Goal: Learn about a topic

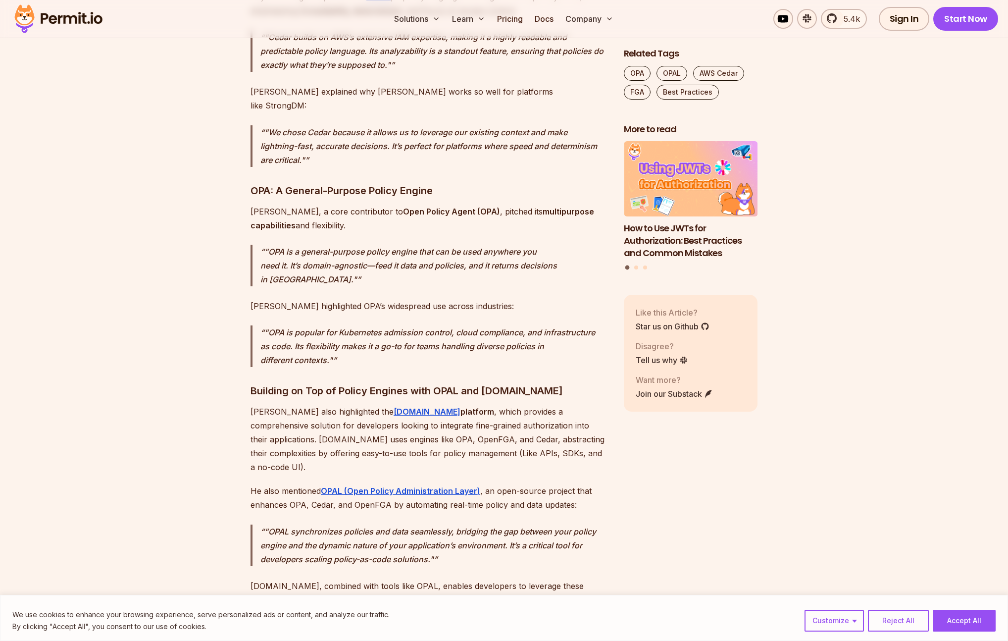
scroll to position [2016, 0]
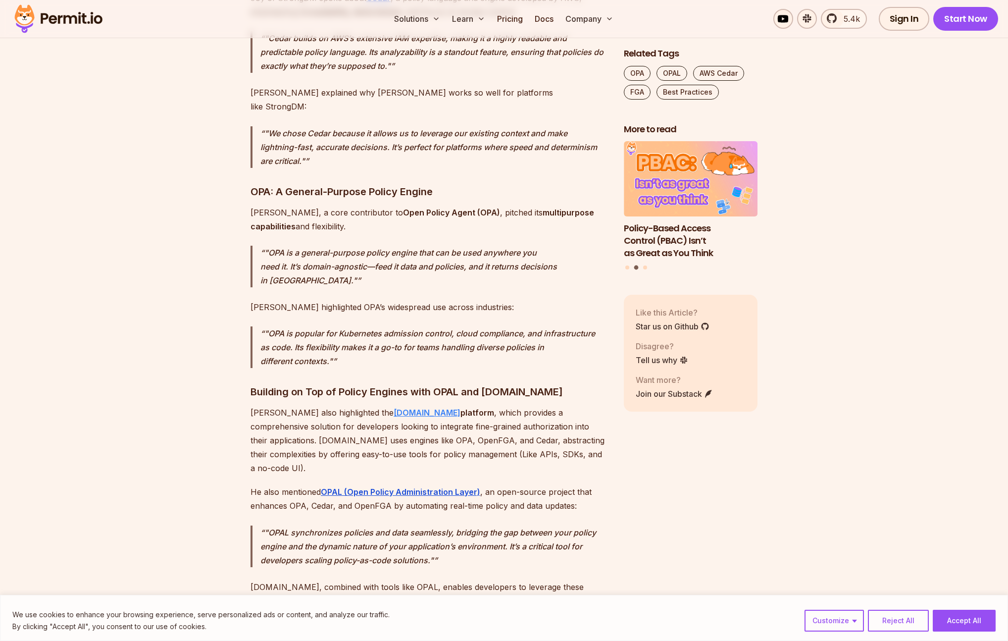
click at [394, 408] on strong "[DOMAIN_NAME]" at bounding box center [427, 413] width 67 height 10
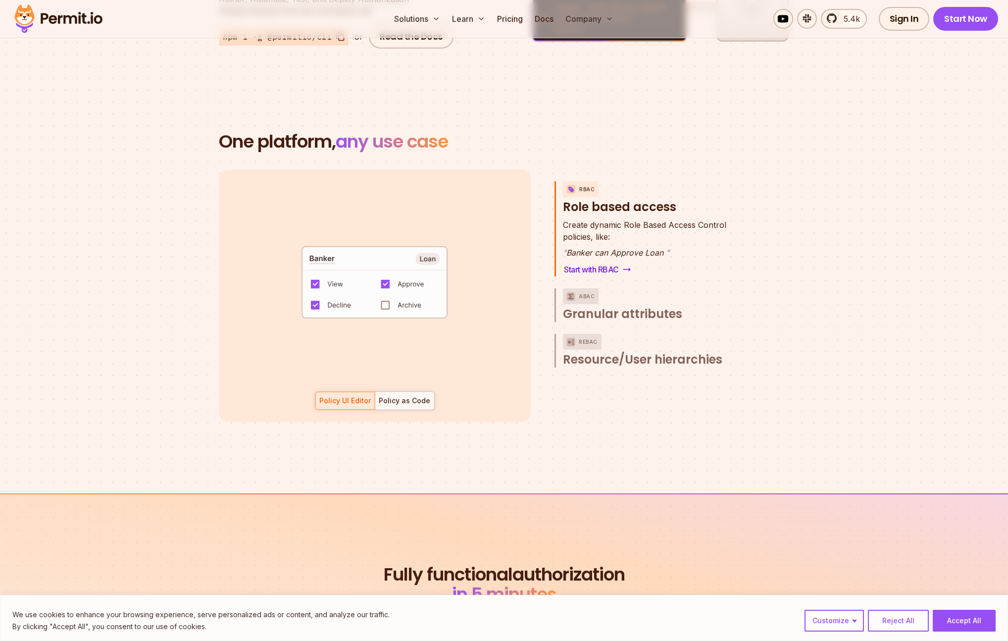
scroll to position [1355, 0]
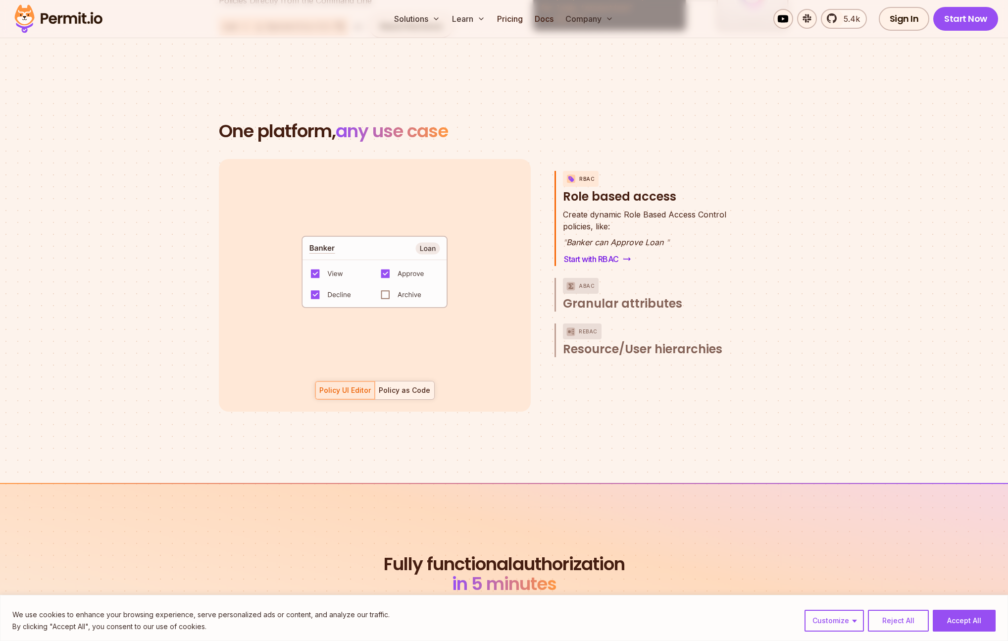
click at [397, 385] on div "Policy as Code" at bounding box center [405, 390] width 52 height 10
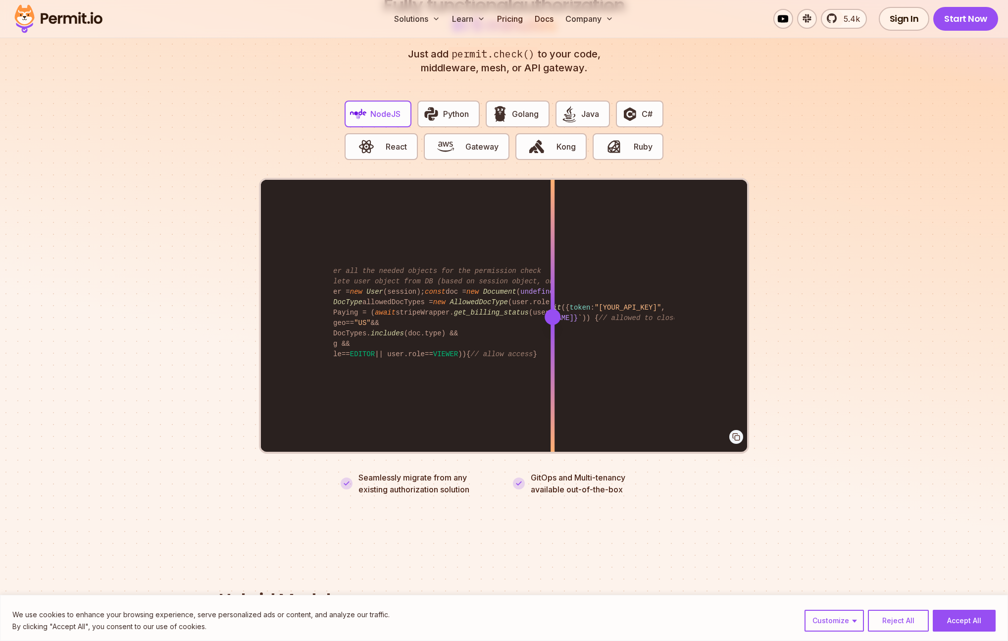
scroll to position [0, 0]
click at [526, 332] on div "import { Permit } from "permitio" ; const permit = new Permit ({ token : "[YOUR…" at bounding box center [504, 316] width 486 height 273
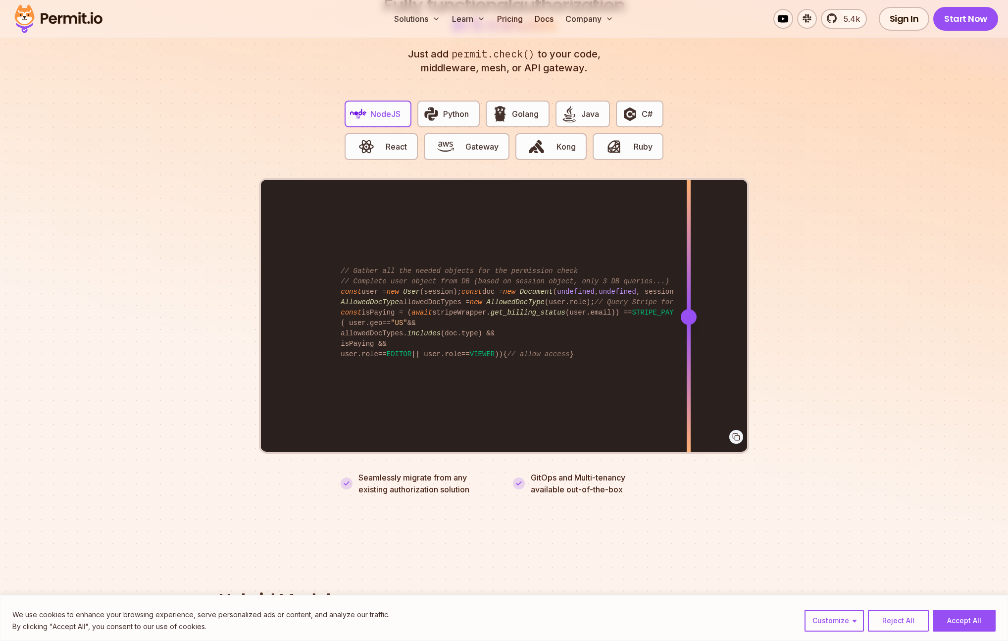
drag, startPoint x: 525, startPoint y: 310, endPoint x: 689, endPoint y: 321, distance: 164.4
click at [689, 321] on div at bounding box center [689, 316] width 4 height 273
click at [587, 108] on span "Java" at bounding box center [591, 114] width 18 height 12
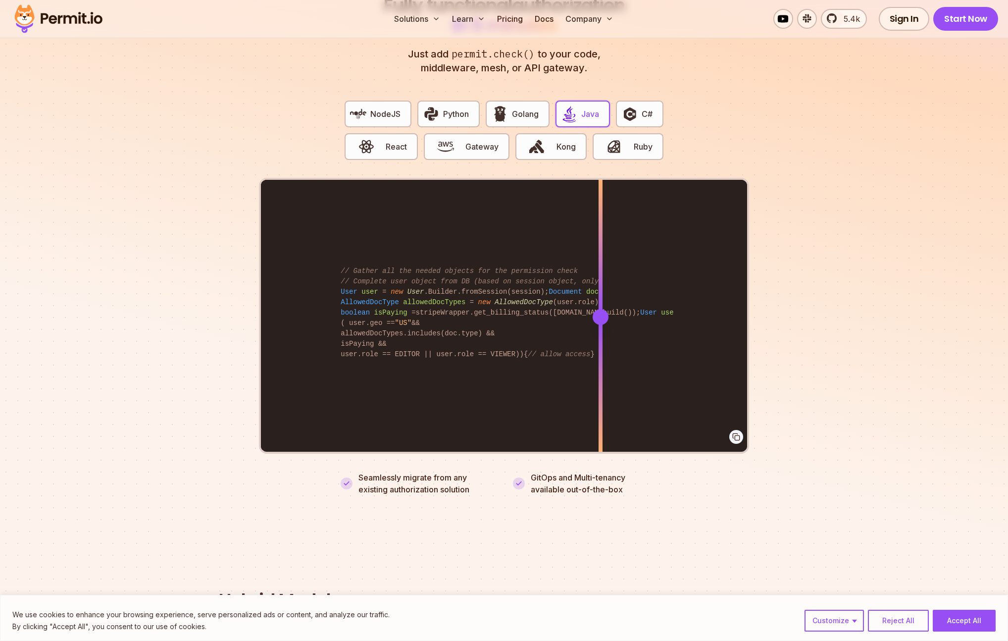
drag, startPoint x: 555, startPoint y: 310, endPoint x: 605, endPoint y: 290, distance: 53.6
click at [604, 309] on div at bounding box center [601, 317] width 16 height 16
click at [389, 141] on span "React" at bounding box center [396, 147] width 21 height 12
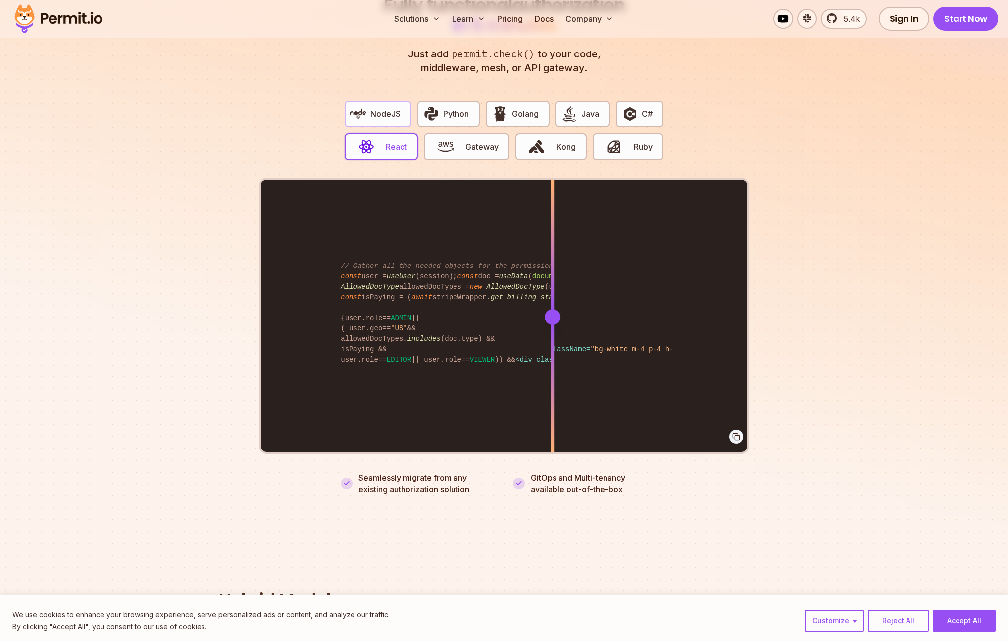
click at [392, 108] on span "NodeJS" at bounding box center [386, 114] width 30 height 12
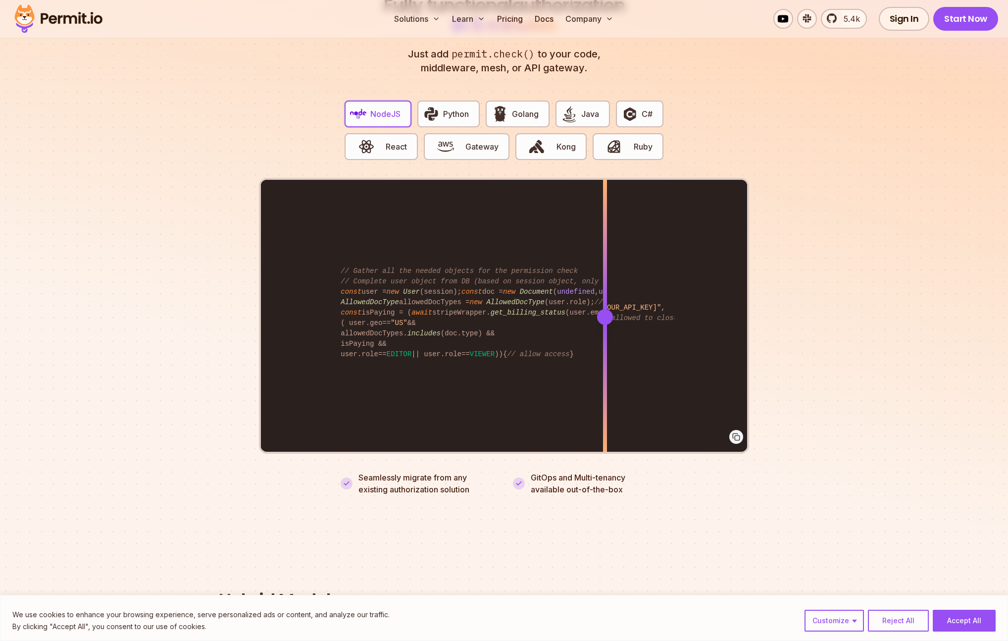
drag, startPoint x: 553, startPoint y: 306, endPoint x: 605, endPoint y: 308, distance: 52.6
click at [605, 309] on div at bounding box center [605, 317] width 16 height 16
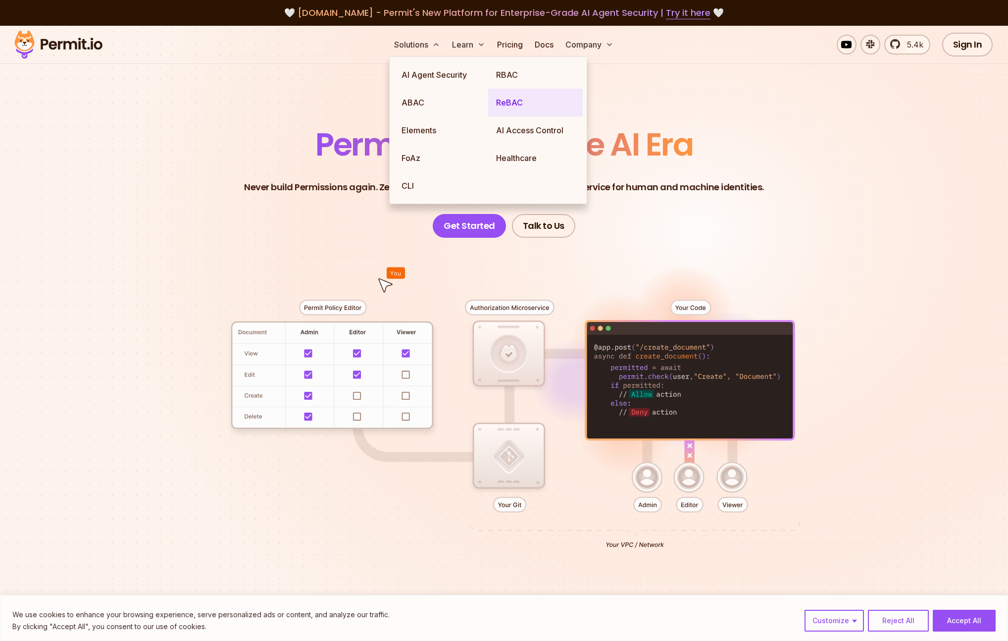
click at [504, 104] on link "ReBAC" at bounding box center [535, 103] width 95 height 28
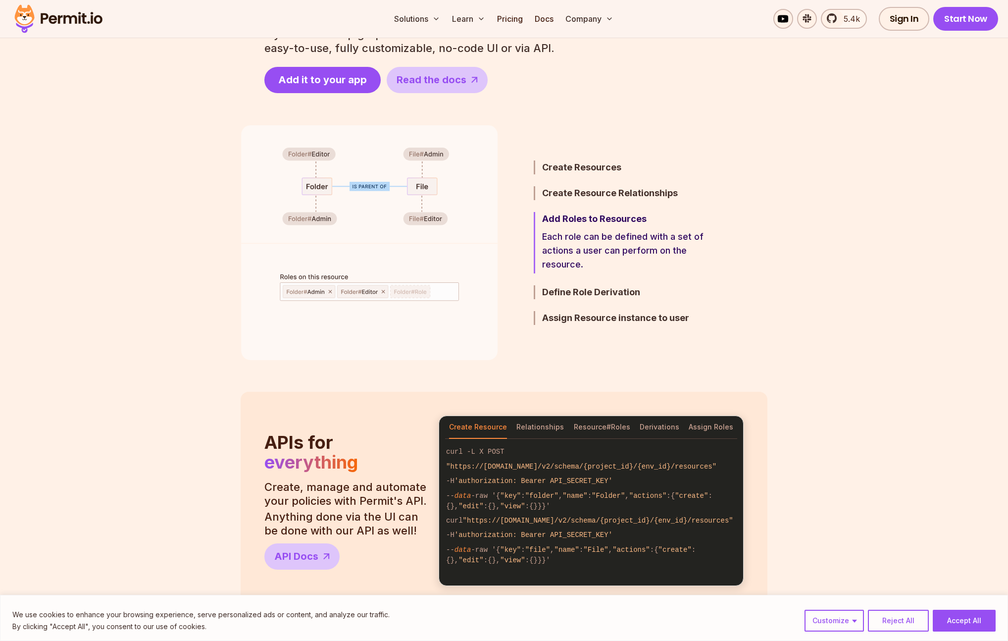
scroll to position [525, 0]
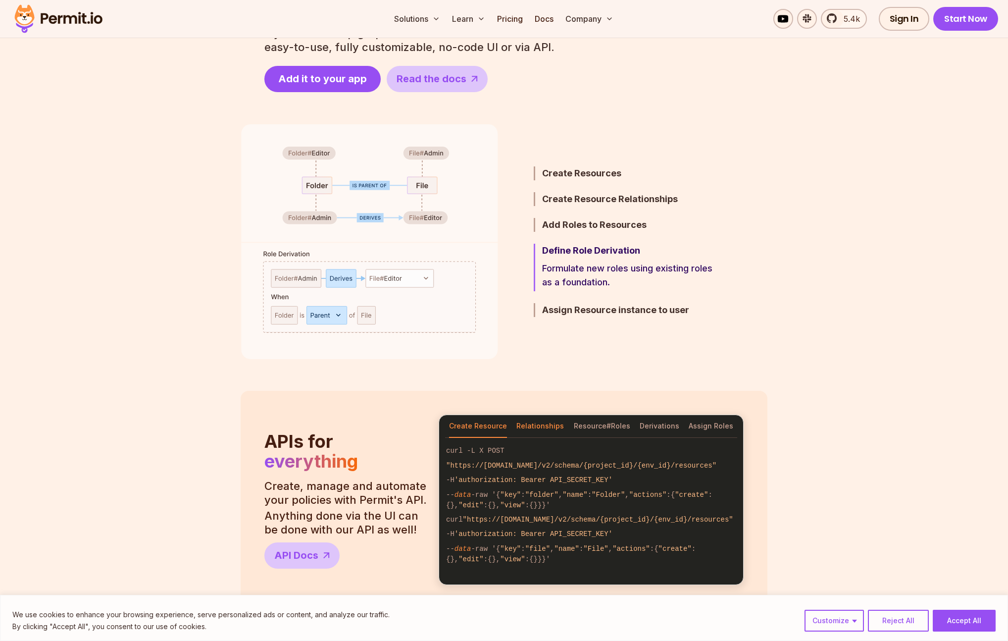
click at [537, 426] on button "Relationships" at bounding box center [541, 426] width 48 height 23
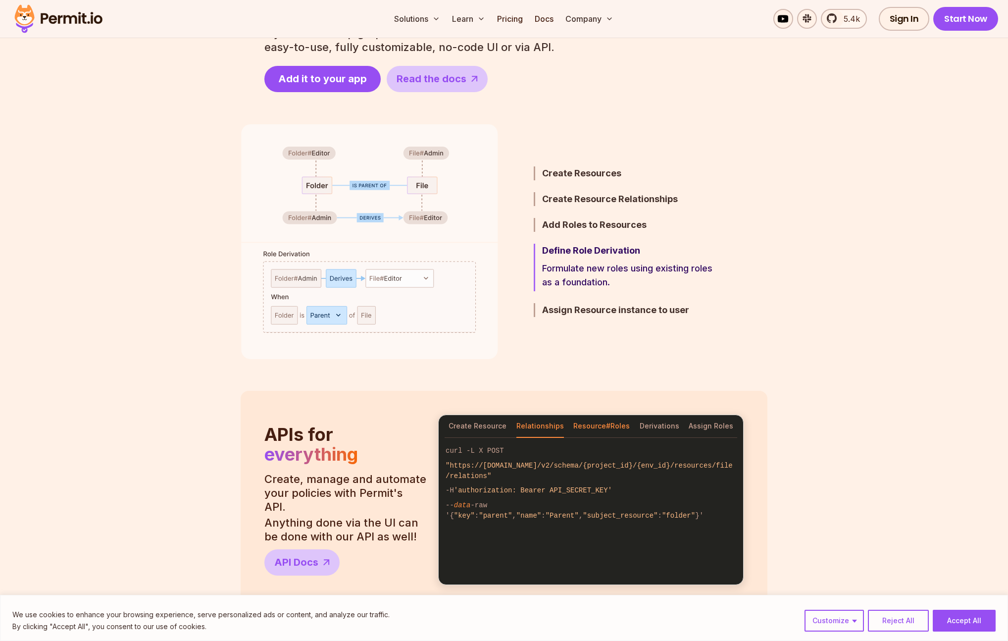
click at [591, 426] on button "Resource#Roles" at bounding box center [602, 426] width 56 height 23
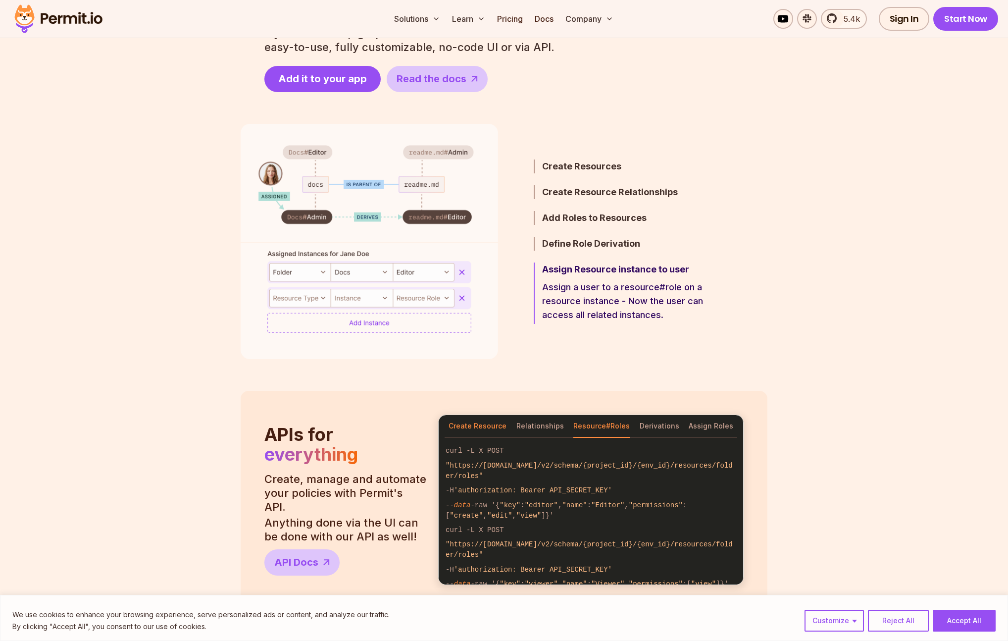
click at [478, 427] on button "Create Resource" at bounding box center [478, 426] width 58 height 23
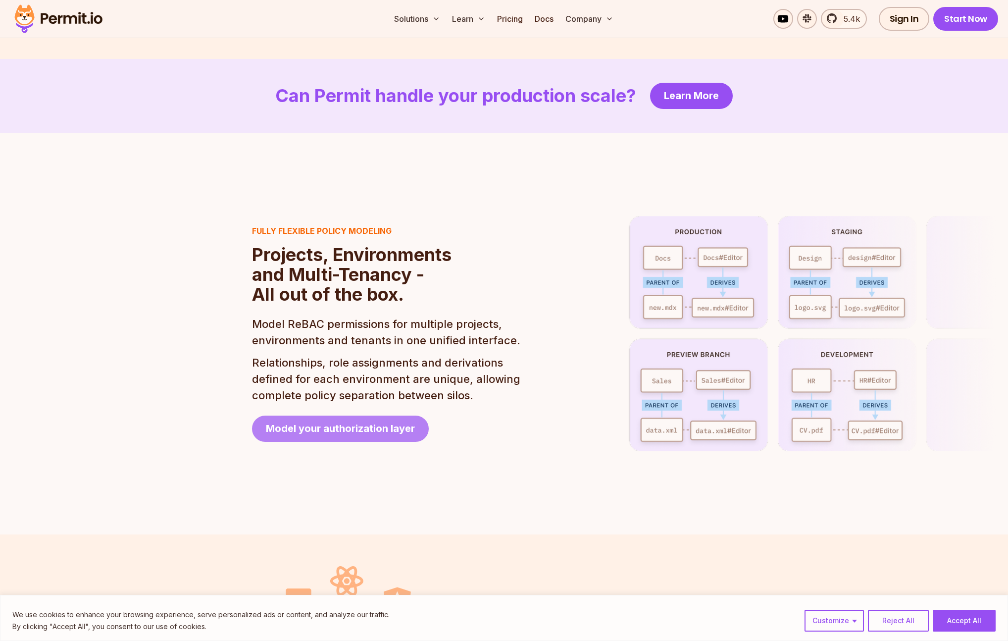
scroll to position [2110, 0]
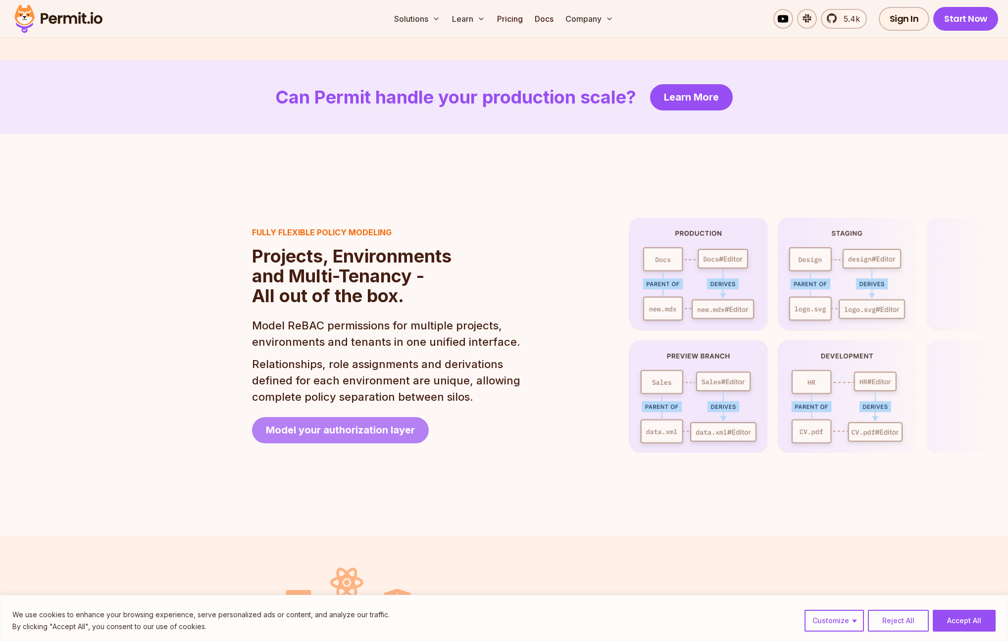
click at [338, 423] on span "Model your authorization layer" at bounding box center [340, 430] width 149 height 14
